Goal: Task Accomplishment & Management: Use online tool/utility

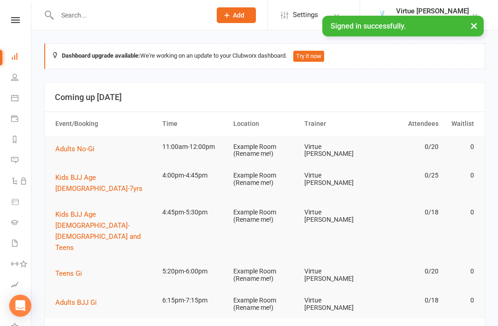
click at [14, 23] on icon at bounding box center [15, 20] width 9 height 6
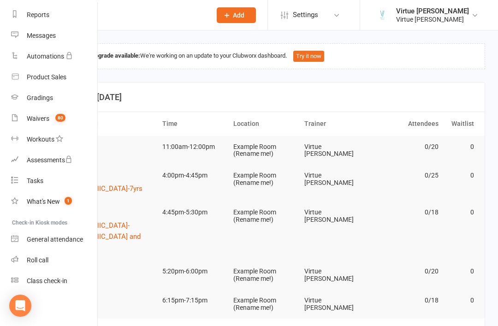
scroll to position [117, 0]
click at [32, 260] on div "Roll call" at bounding box center [38, 259] width 22 height 7
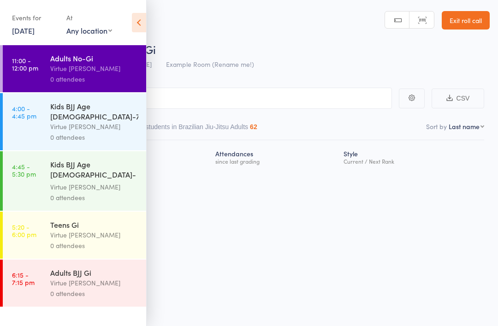
click at [82, 63] on div "Adults No-Gi" at bounding box center [94, 58] width 88 height 10
click at [135, 19] on icon at bounding box center [139, 22] width 14 height 19
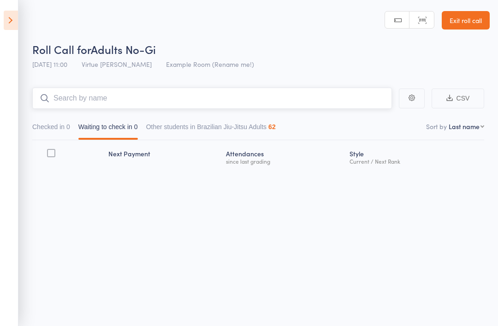
click at [100, 99] on input "search" at bounding box center [211, 98] width 359 height 21
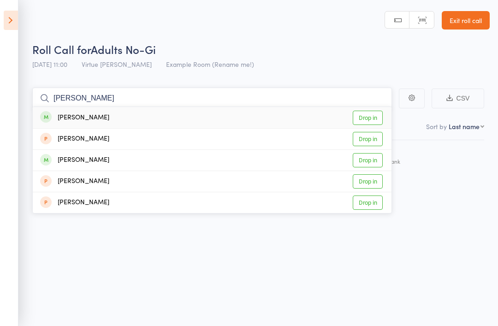
type input "[PERSON_NAME]"
click at [65, 117] on div "[PERSON_NAME]" at bounding box center [74, 117] width 69 height 11
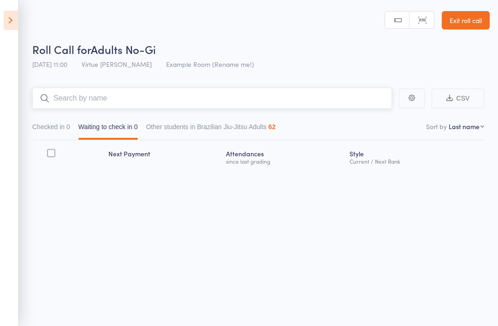
click at [62, 99] on input "search" at bounding box center [211, 98] width 359 height 21
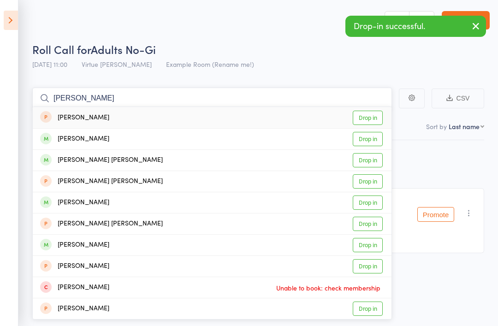
type input "Cooper"
click at [64, 160] on div "Cooper Smith" at bounding box center [101, 160] width 123 height 11
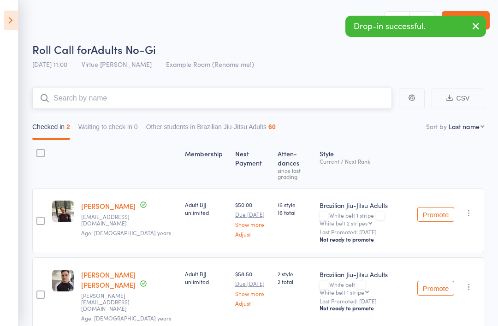
click at [70, 103] on input "search" at bounding box center [211, 98] width 359 height 21
type input "Treovr"
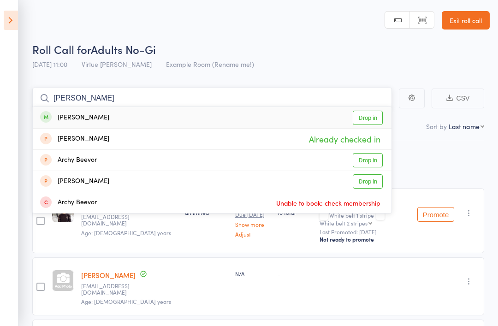
type input "Trevor"
click at [63, 113] on div "Trevor Prior" at bounding box center [74, 117] width 69 height 11
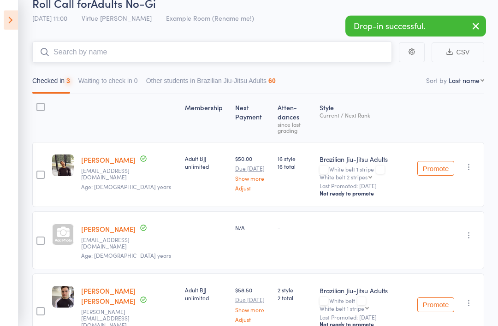
scroll to position [48, 0]
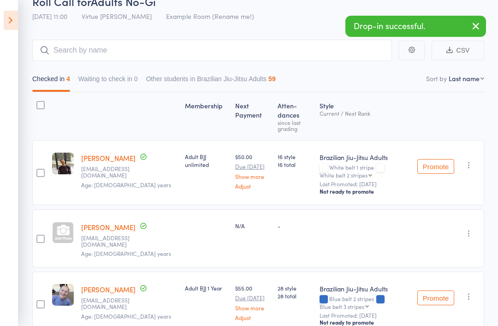
click at [466, 229] on icon "button" at bounding box center [468, 233] width 9 height 9
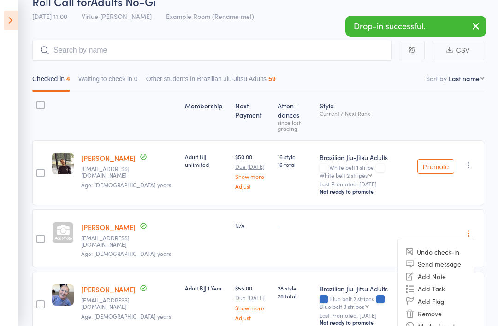
click at [446, 307] on li "Remove" at bounding box center [436, 313] width 76 height 12
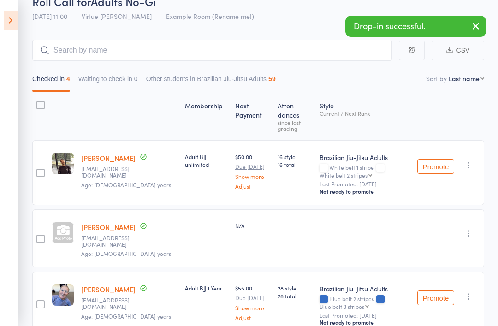
scroll to position [77, 0]
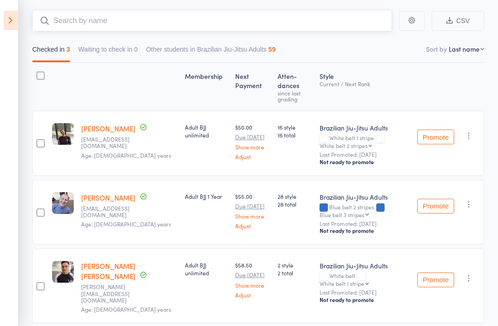
click at [86, 23] on input "search" at bounding box center [211, 20] width 359 height 21
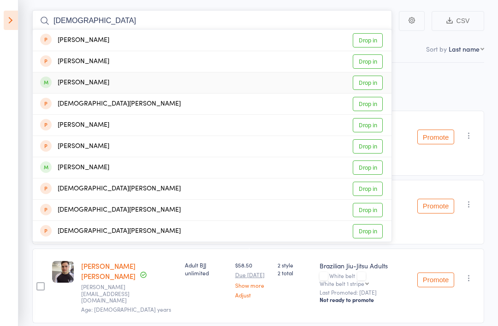
type input "Christen"
click at [69, 82] on div "Michael Christensen" at bounding box center [74, 82] width 69 height 11
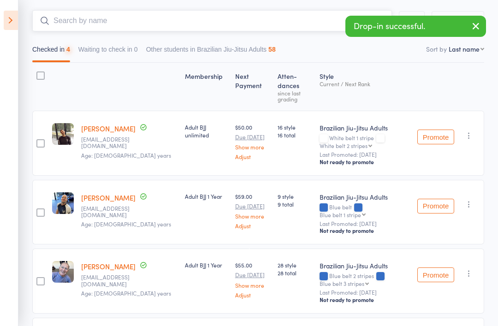
click at [72, 23] on input "search" at bounding box center [211, 20] width 359 height 21
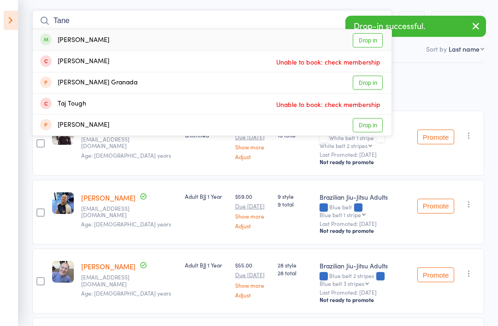
type input "Tane"
click at [59, 39] on div "Tane Coman" at bounding box center [74, 40] width 69 height 11
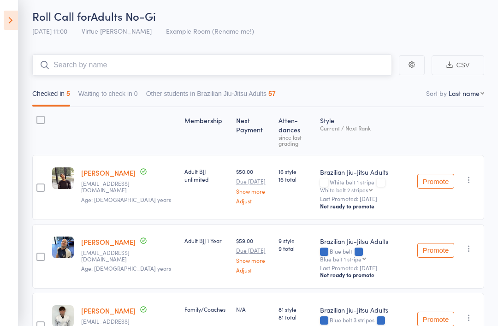
scroll to position [0, 0]
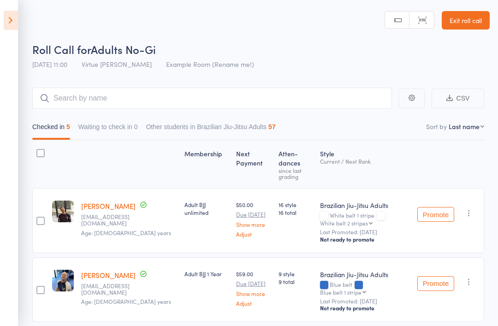
click at [285, 33] on header "Roll Call for Adults No-Gi 17 Sep 11:00 Virtue BJJ Lennox Example Room (Rename …" at bounding box center [249, 37] width 498 height 74
click at [224, 97] on input "search" at bounding box center [211, 98] width 359 height 21
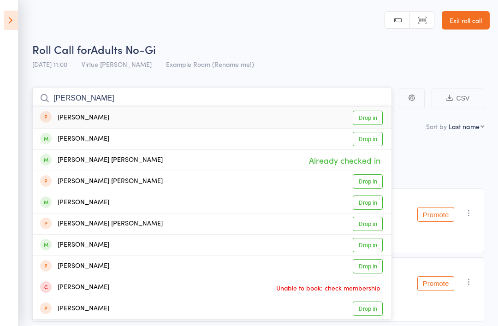
type input "Cooper"
click at [365, 139] on link "Drop in" at bounding box center [367, 139] width 30 height 14
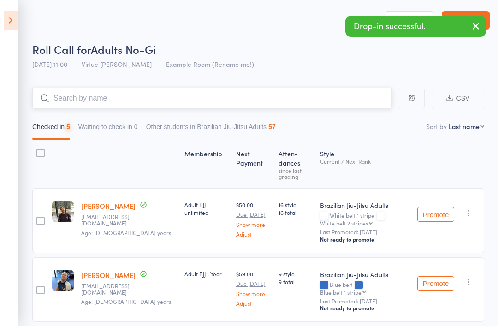
click at [53, 88] on input "search" at bounding box center [211, 98] width 359 height 21
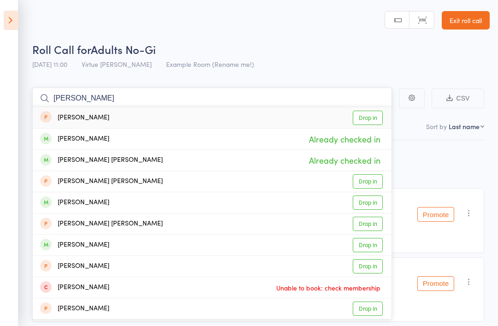
type input "Cooper"
click at [404, 73] on div "Roll Call for Adults No-Gi 17 Sep 11:00 Virtue BJJ Lennox Example Room (Rename …" at bounding box center [260, 57] width 457 height 32
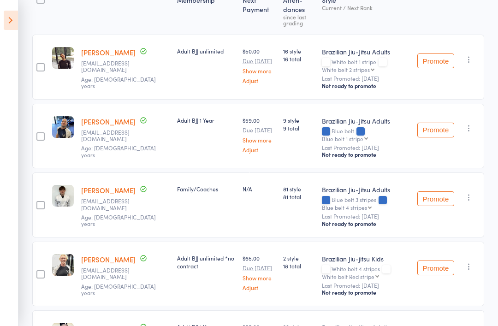
scroll to position [152, 0]
